Goal: Transaction & Acquisition: Purchase product/service

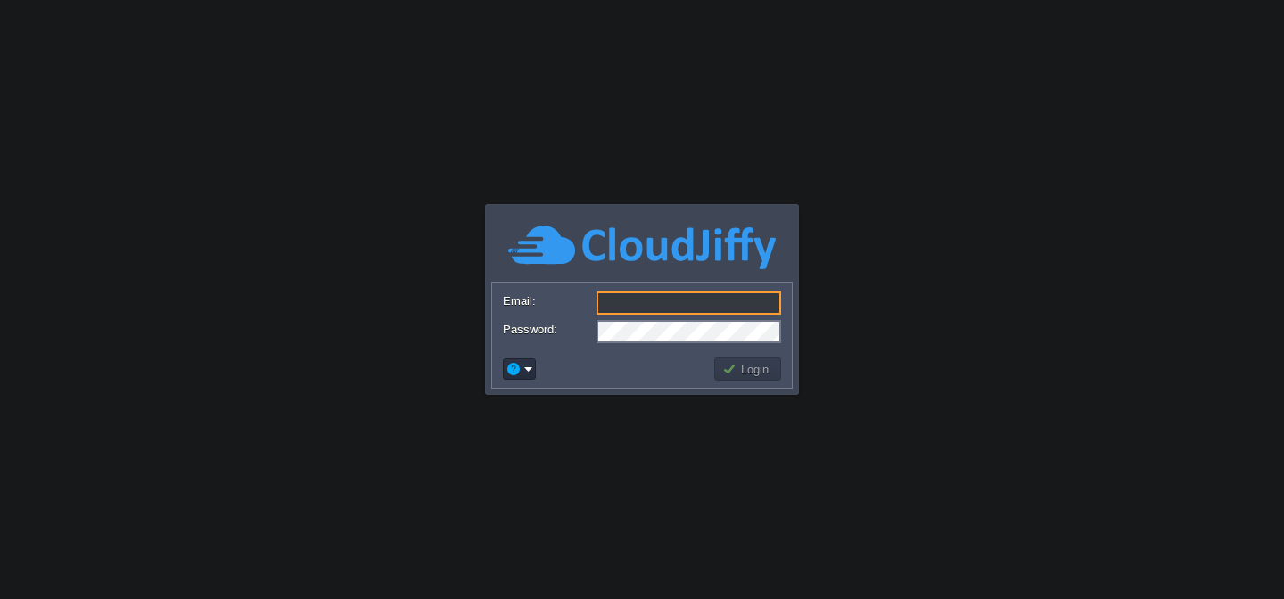
click at [663, 300] on input "Email:" at bounding box center [688, 303] width 185 height 23
type input "[PERSON_NAME][EMAIL_ADDRESS][DOMAIN_NAME]"
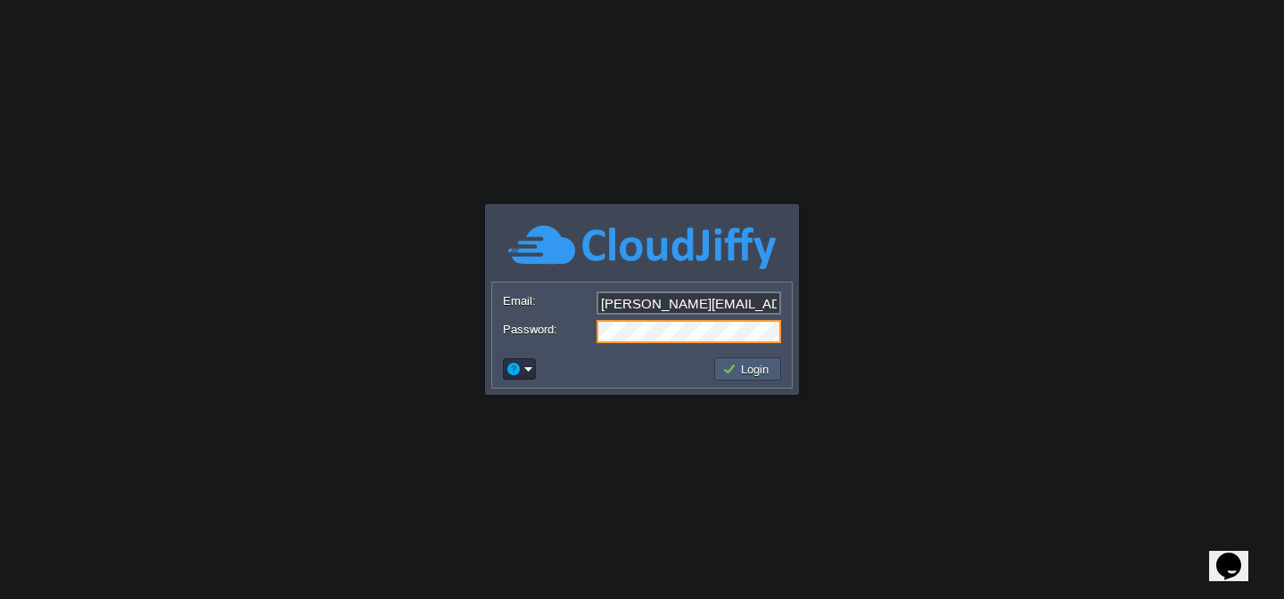
click at [752, 374] on button "Login" at bounding box center [748, 369] width 52 height 16
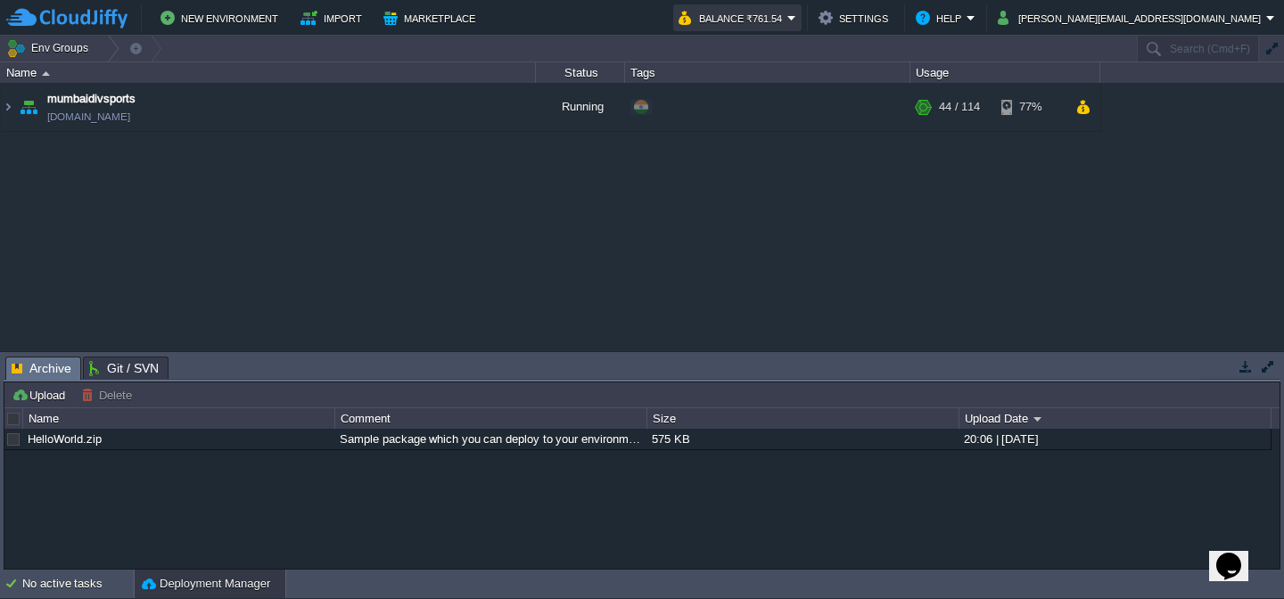
click at [787, 21] on button "Balance ₹761.54" at bounding box center [732, 17] width 109 height 21
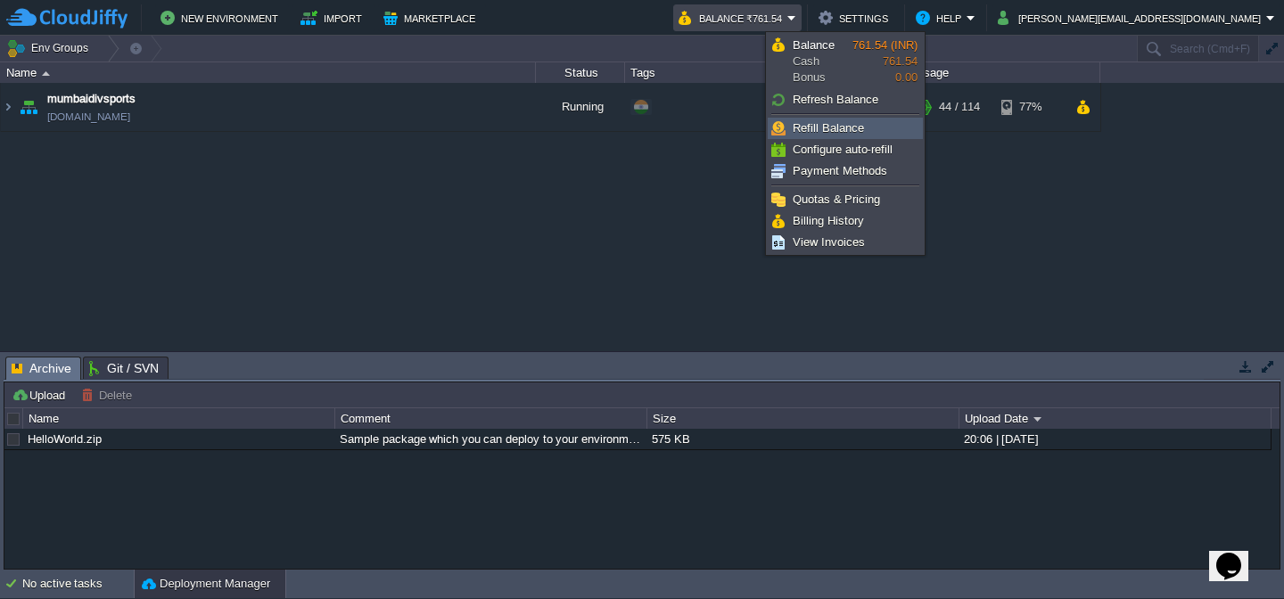
click at [832, 133] on span "Refill Balance" at bounding box center [828, 127] width 71 height 13
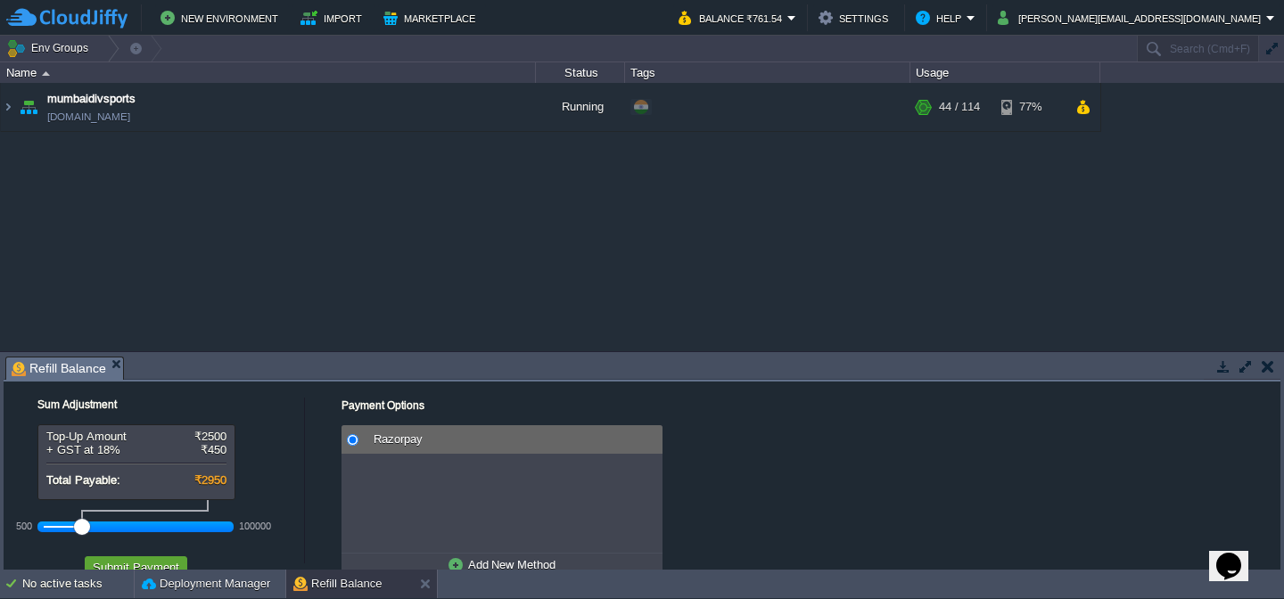
scroll to position [45, 0]
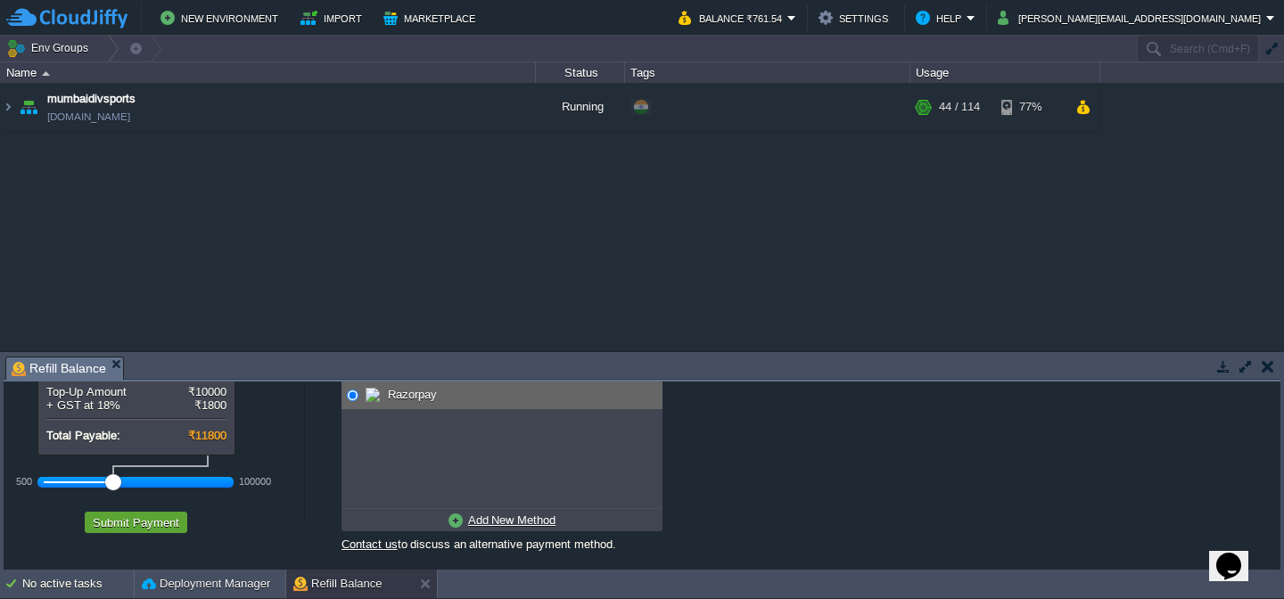
drag, startPoint x: 83, startPoint y: 478, endPoint x: 99, endPoint y: 477, distance: 16.1
click at [99, 477] on div at bounding box center [136, 482] width 185 height 16
drag, startPoint x: 103, startPoint y: 480, endPoint x: 127, endPoint y: 481, distance: 24.1
click at [127, 481] on div at bounding box center [128, 482] width 16 height 16
click at [112, 482] on div at bounding box center [136, 482] width 185 height 16
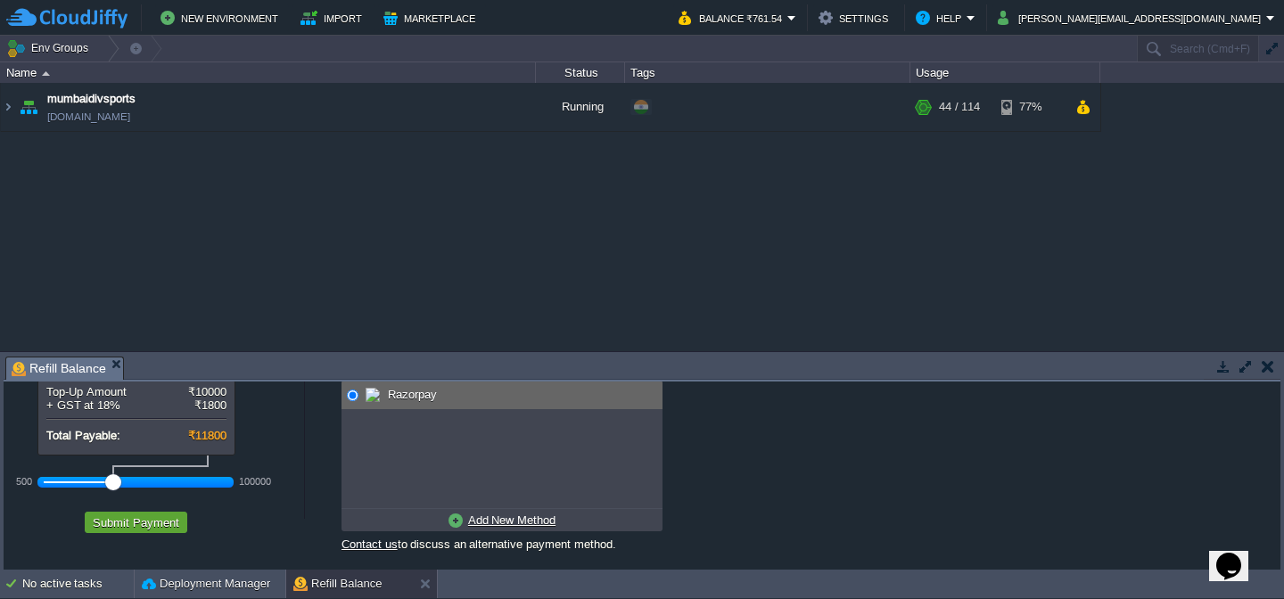
click at [491, 515] on u "Add New Method" at bounding box center [511, 520] width 87 height 13
radio input "true"
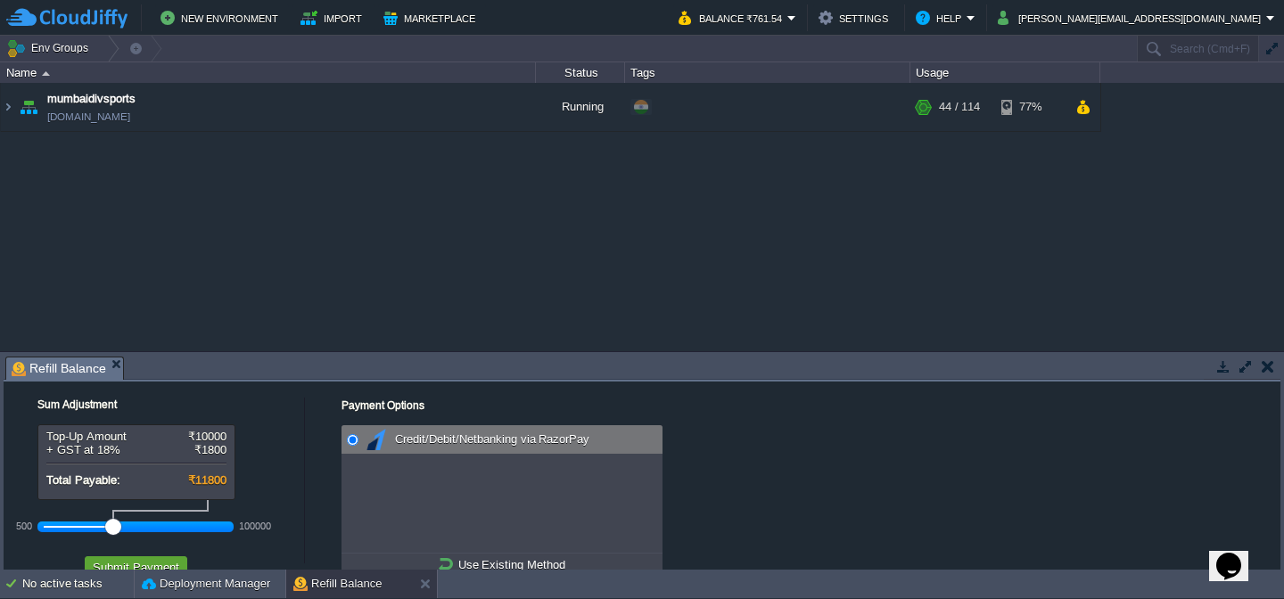
click at [354, 400] on div "Payment Options No payment methods available Razorpay Add New Method Credit/Deb…" at bounding box center [790, 498] width 968 height 233
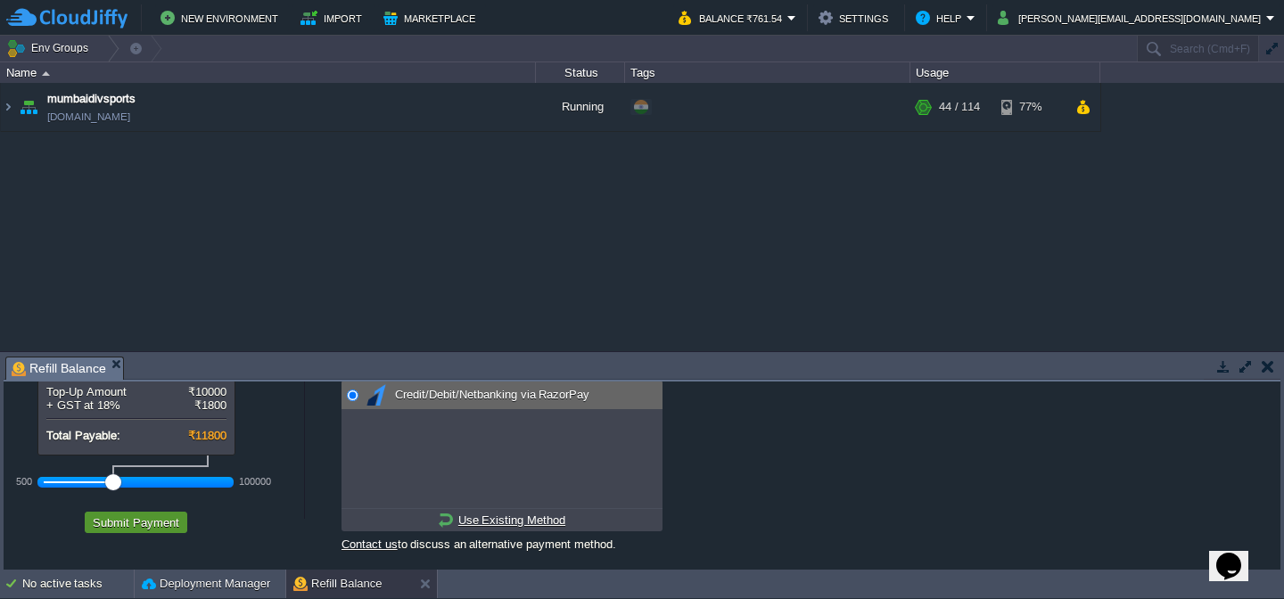
click at [144, 528] on button "Submit Payment" at bounding box center [135, 522] width 97 height 16
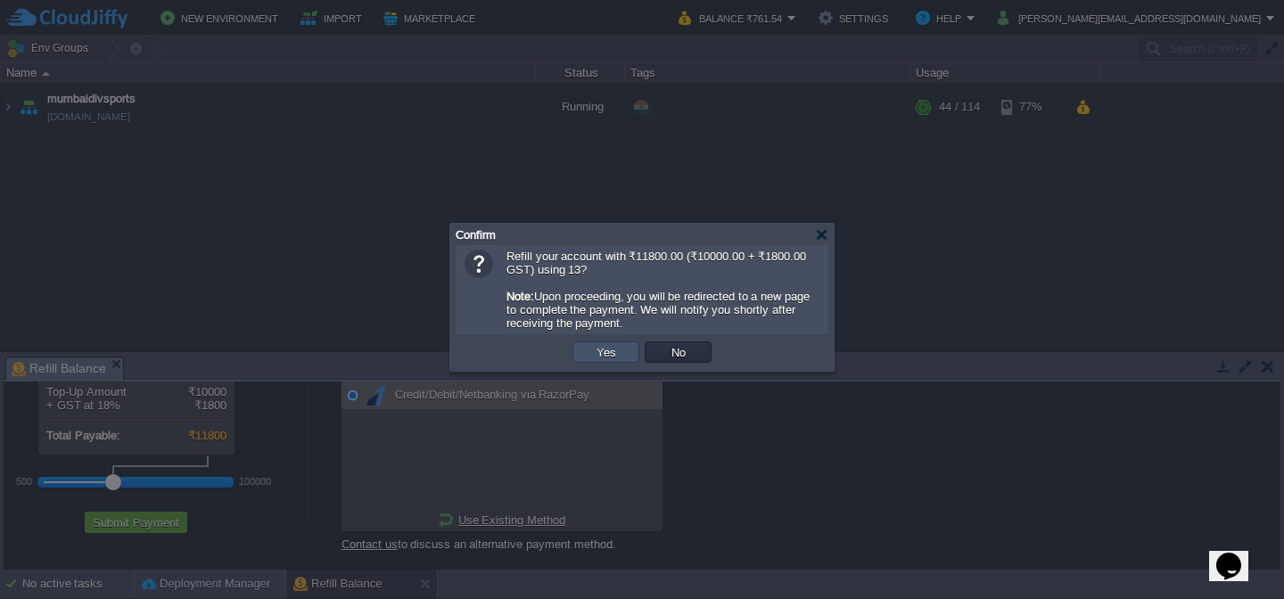
click at [613, 351] on button "Yes" at bounding box center [606, 352] width 30 height 16
